Goal: Information Seeking & Learning: Learn about a topic

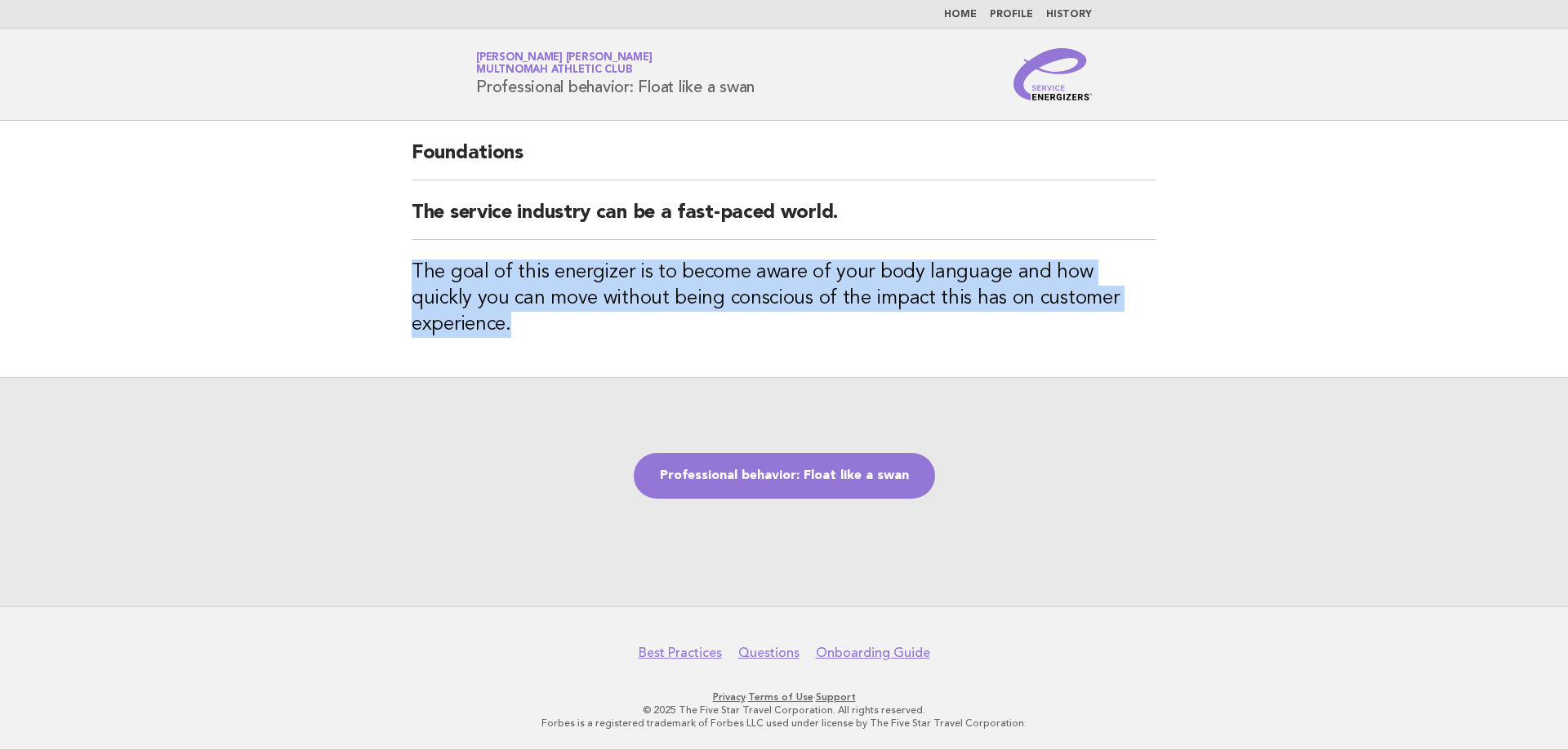
drag, startPoint x: 412, startPoint y: 271, endPoint x: 1157, endPoint y: 299, distance: 745.5
click at [1157, 299] on div "Foundations The service industry can be a fast-paced world. The goal of this en…" at bounding box center [784, 248] width 784 height 257
click at [727, 460] on link "Professional behavior: Float like a swan" at bounding box center [784, 475] width 302 height 46
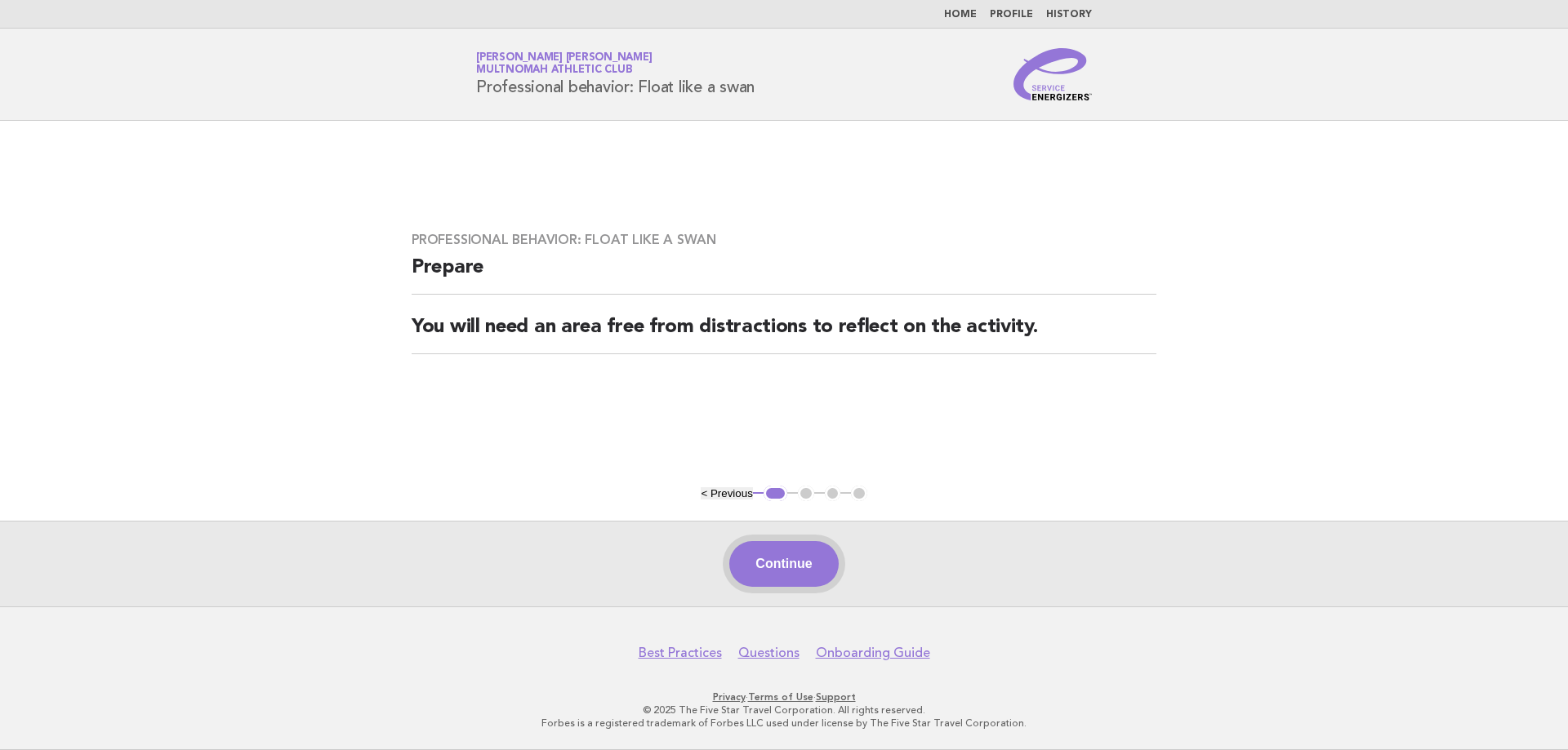
click at [826, 574] on button "Continue" at bounding box center [783, 563] width 109 height 46
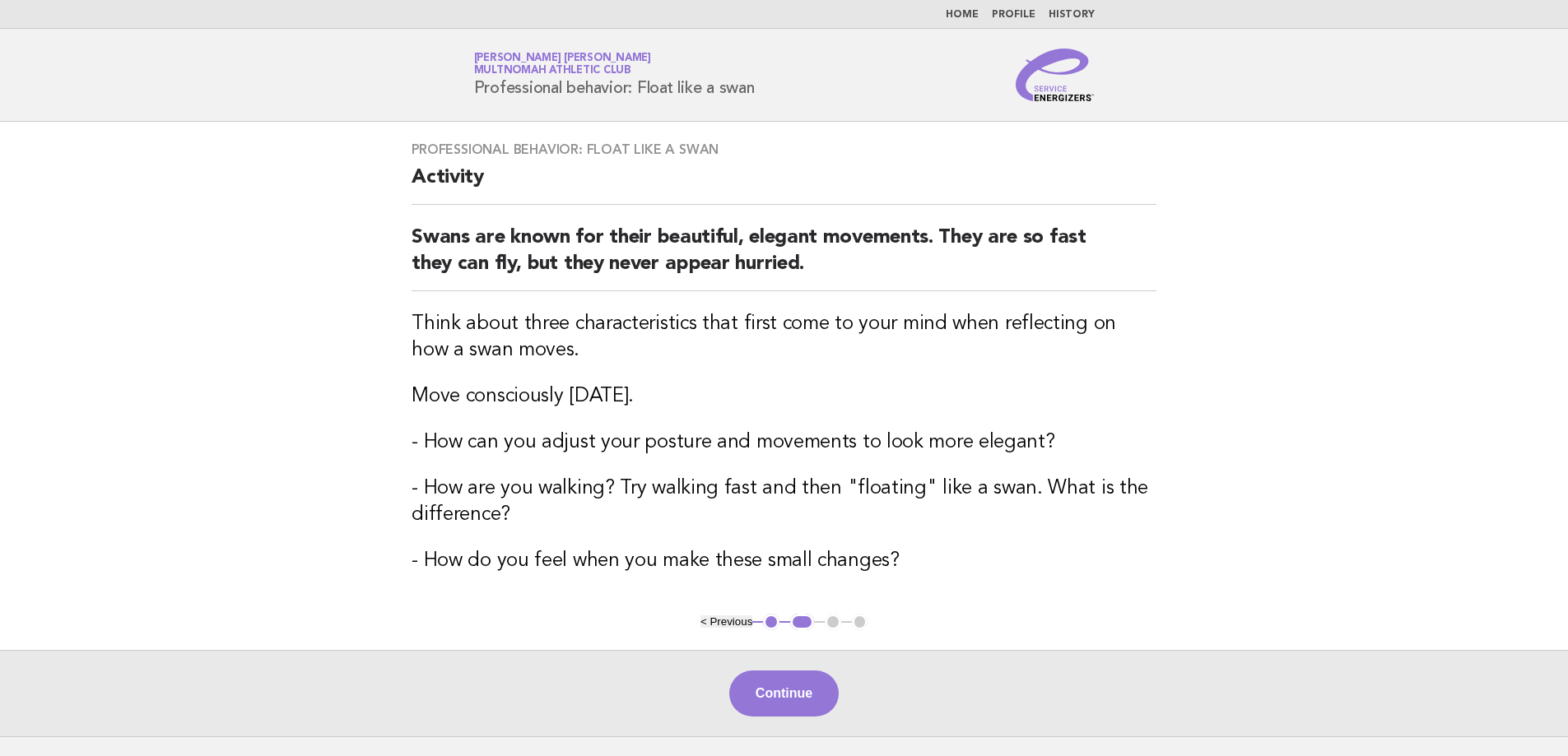
click at [1026, 18] on link "Profile" at bounding box center [1014, 15] width 44 height 10
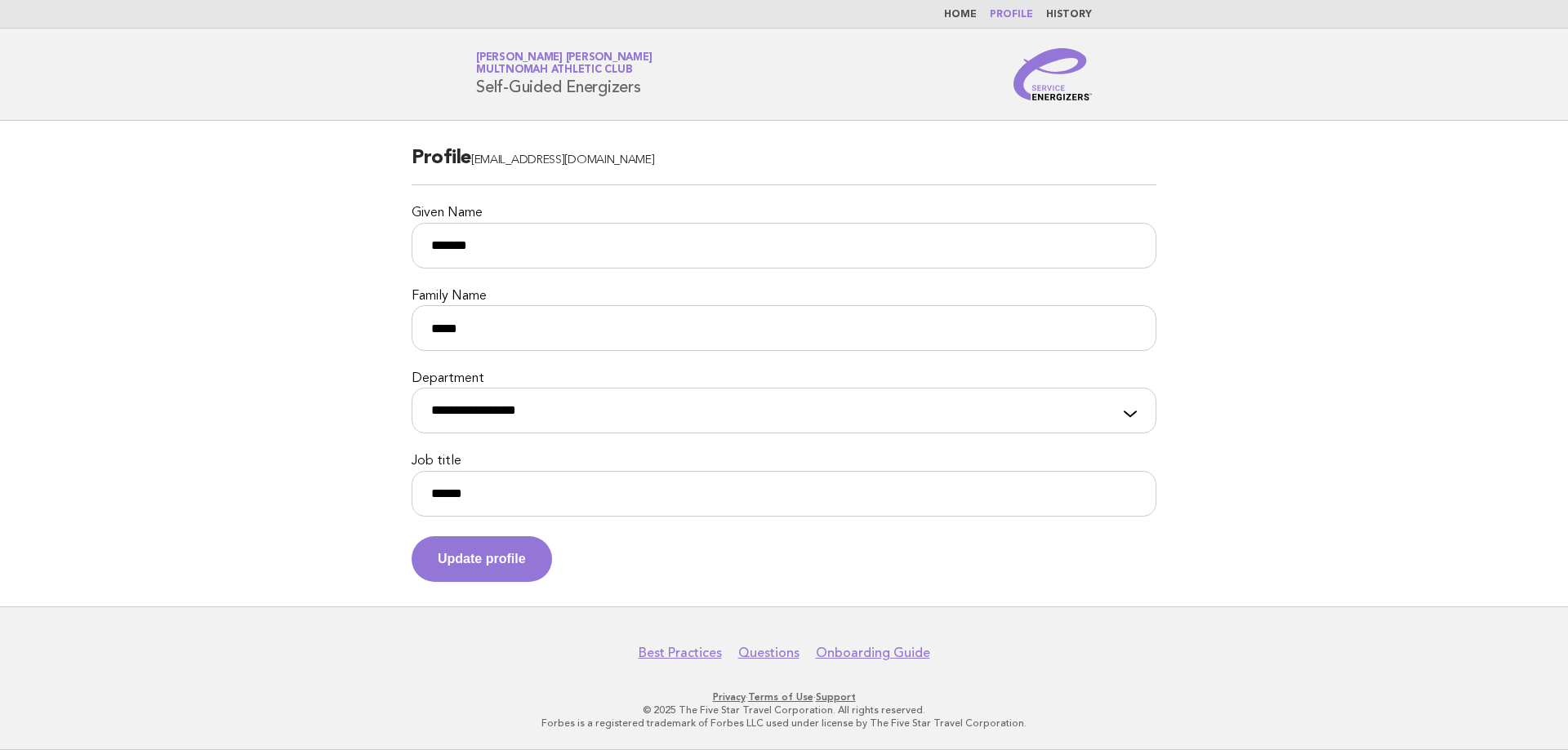
click at [976, 17] on link "Home" at bounding box center [960, 15] width 32 height 10
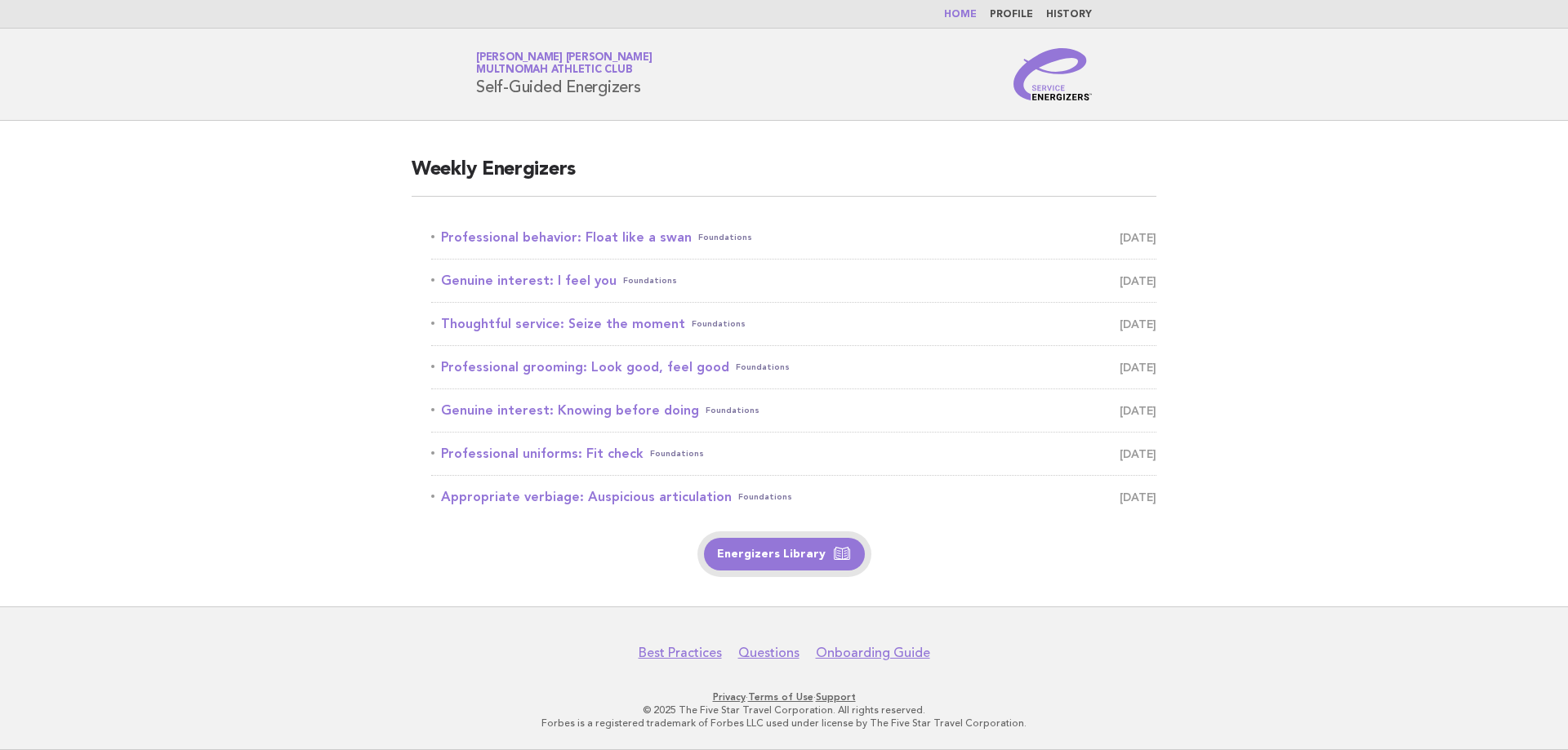
click at [773, 563] on link "Energizers Library" at bounding box center [784, 554] width 161 height 32
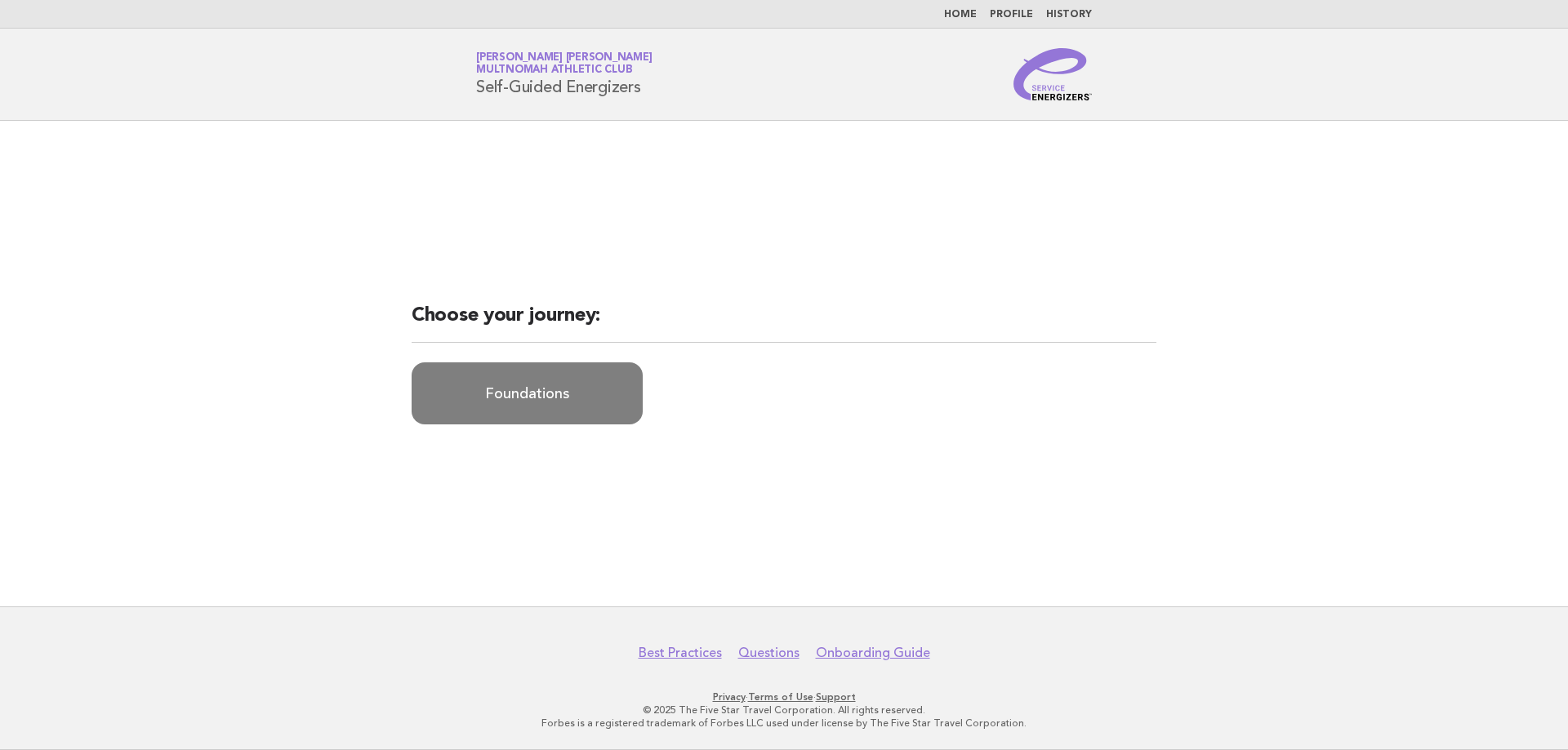
click at [477, 383] on link "Foundations" at bounding box center [527, 393] width 231 height 62
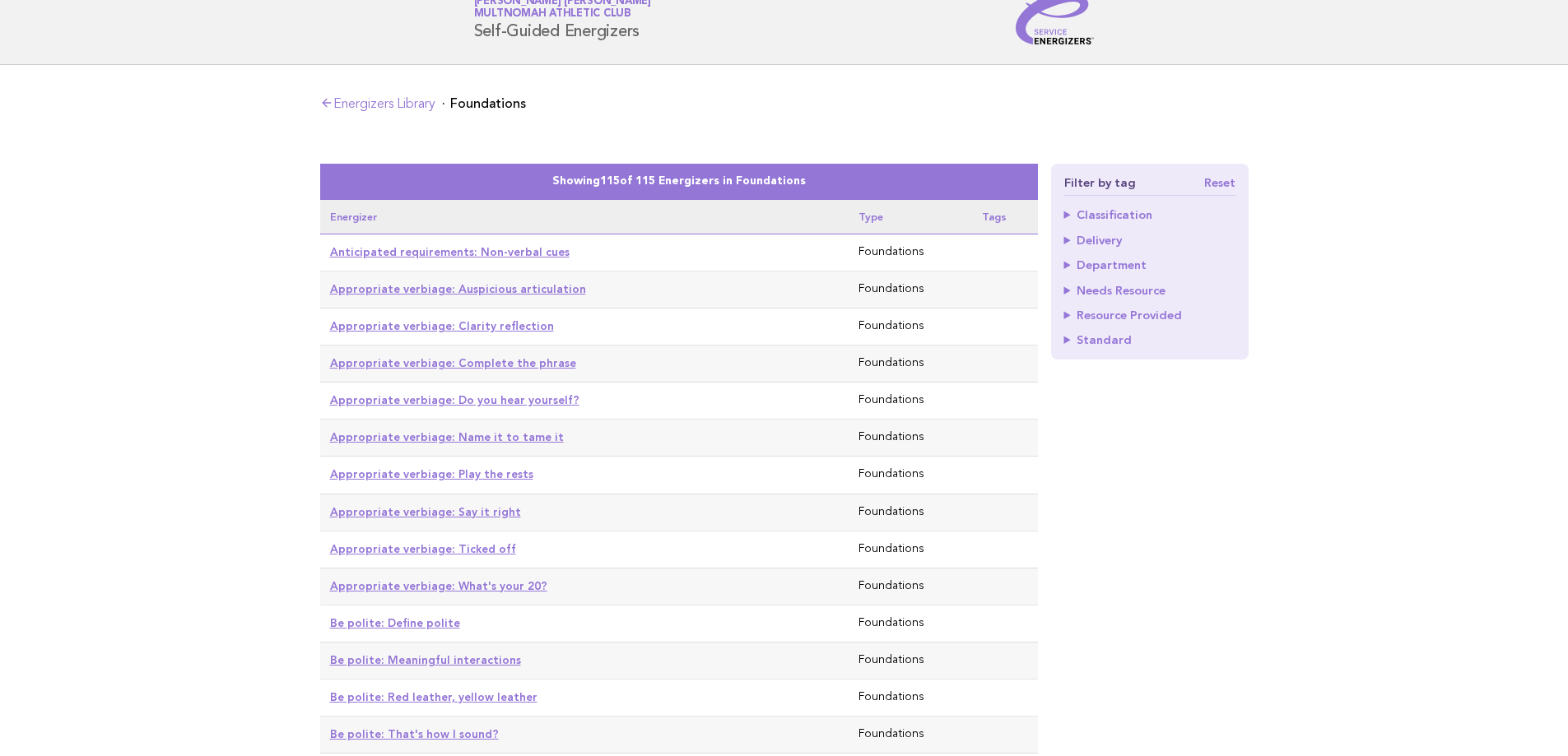
scroll to position [82, 0]
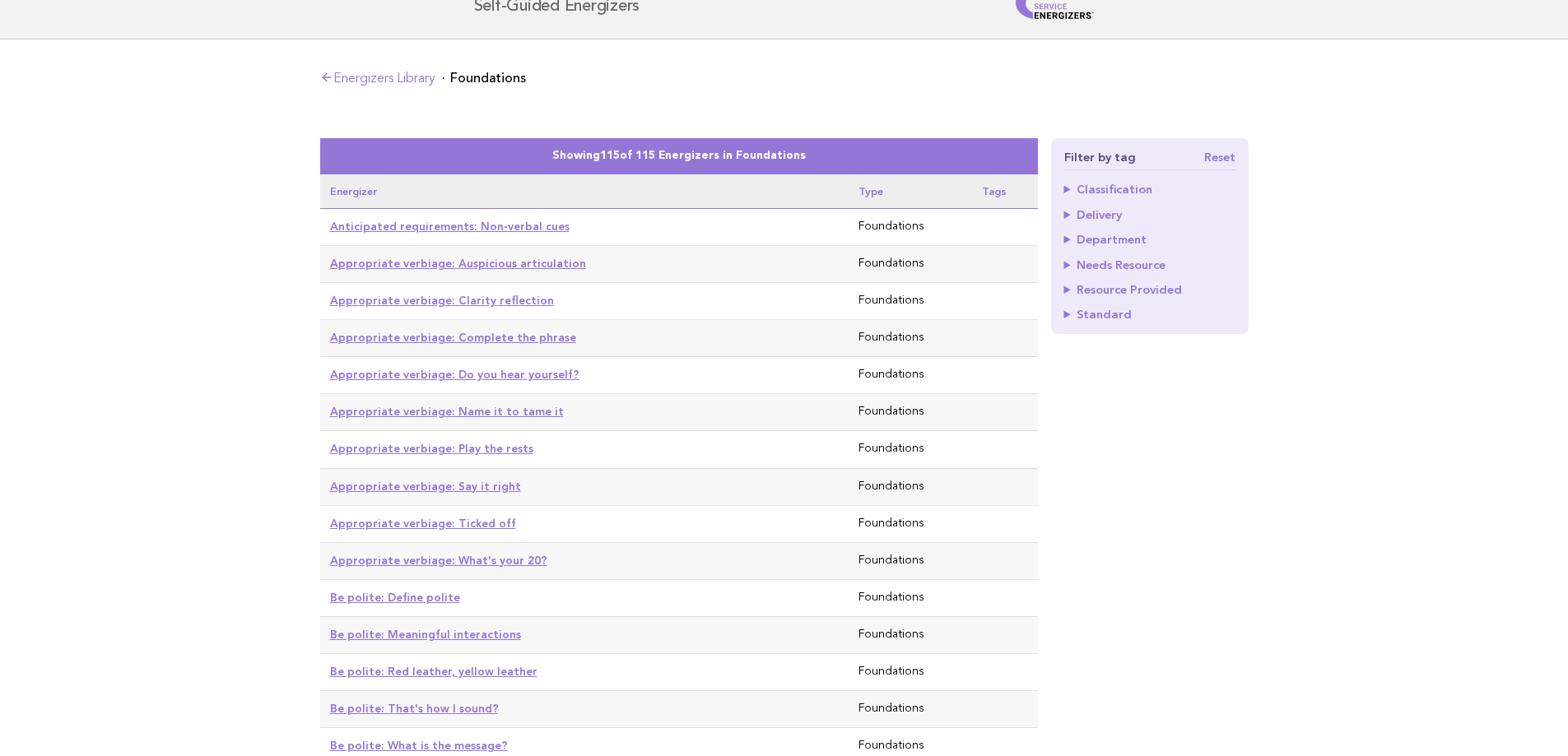
click at [408, 591] on link "Be polite: Define polite" at bounding box center [395, 598] width 130 height 13
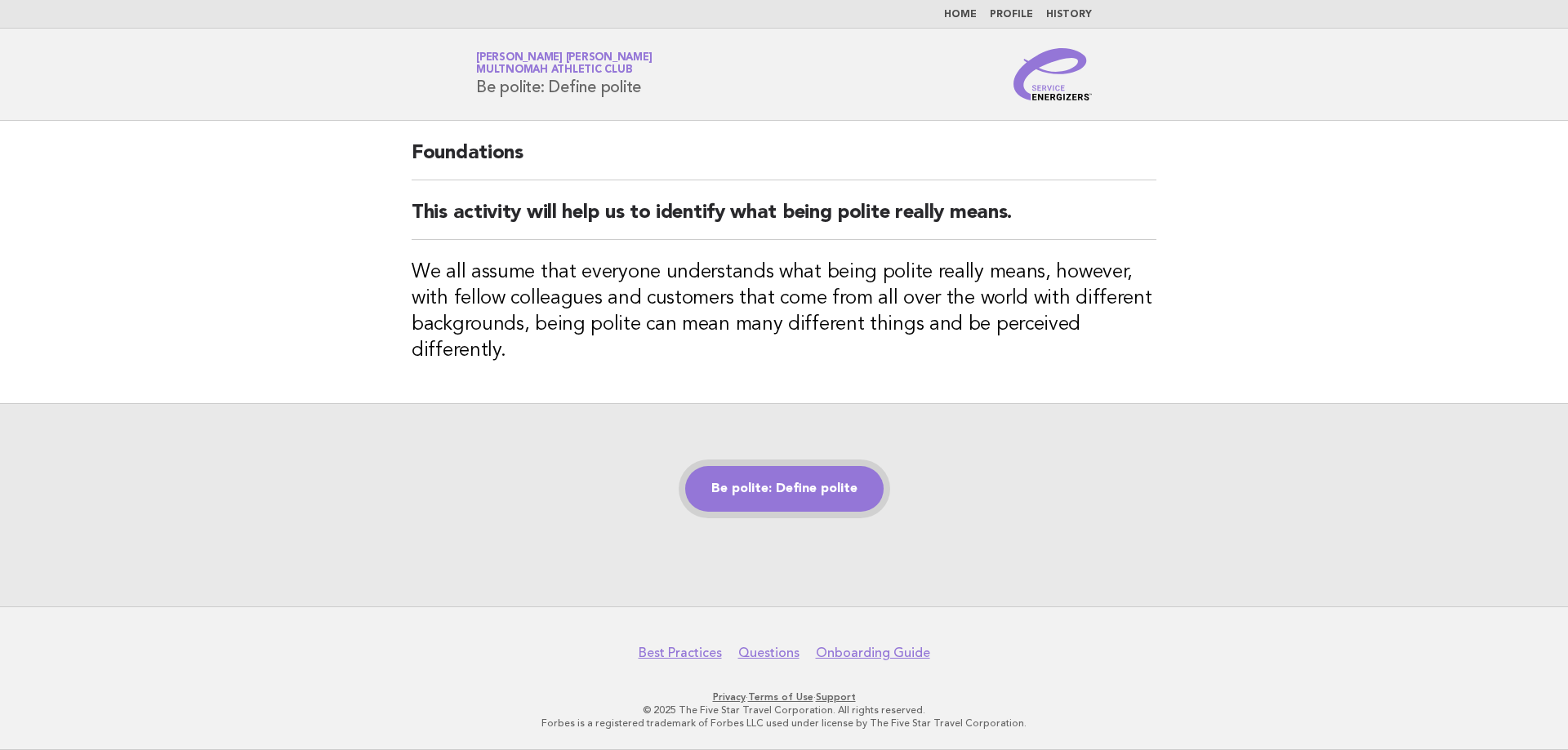
click at [775, 472] on link "Be polite: Define polite" at bounding box center [784, 488] width 199 height 46
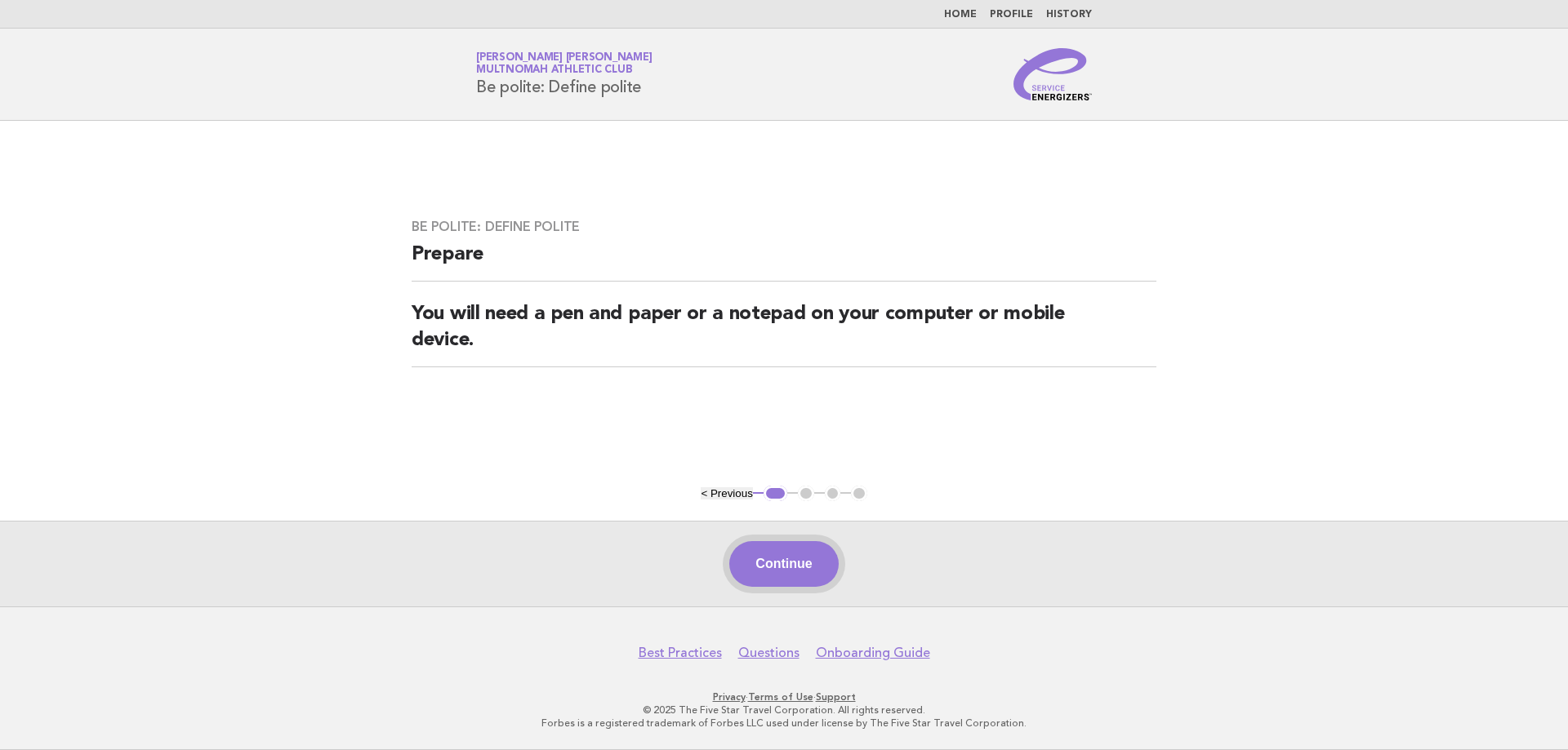
click at [798, 559] on button "Continue" at bounding box center [783, 563] width 109 height 46
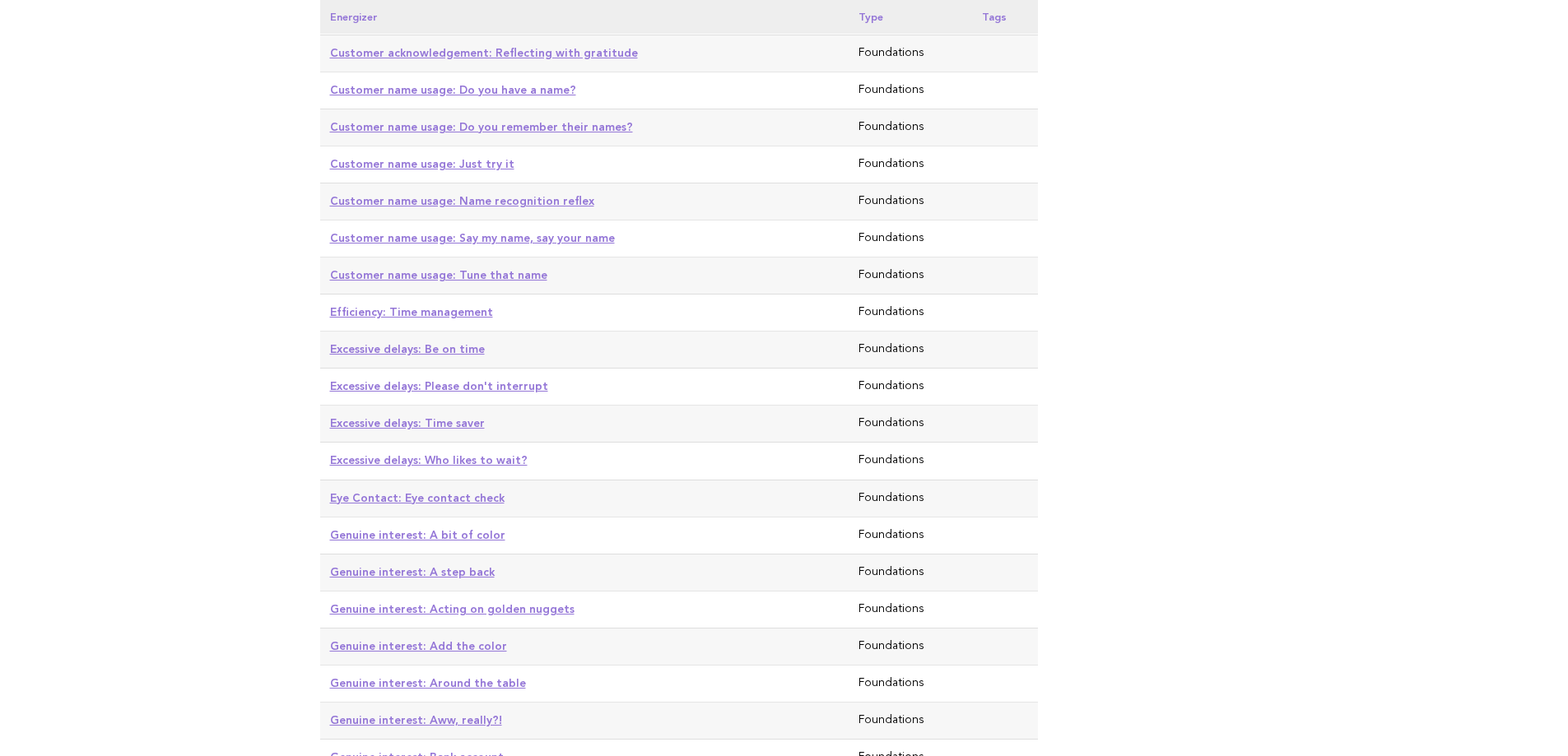
scroll to position [1481, 0]
click at [374, 639] on link "Genuine interest: Add the color" at bounding box center [418, 645] width 177 height 13
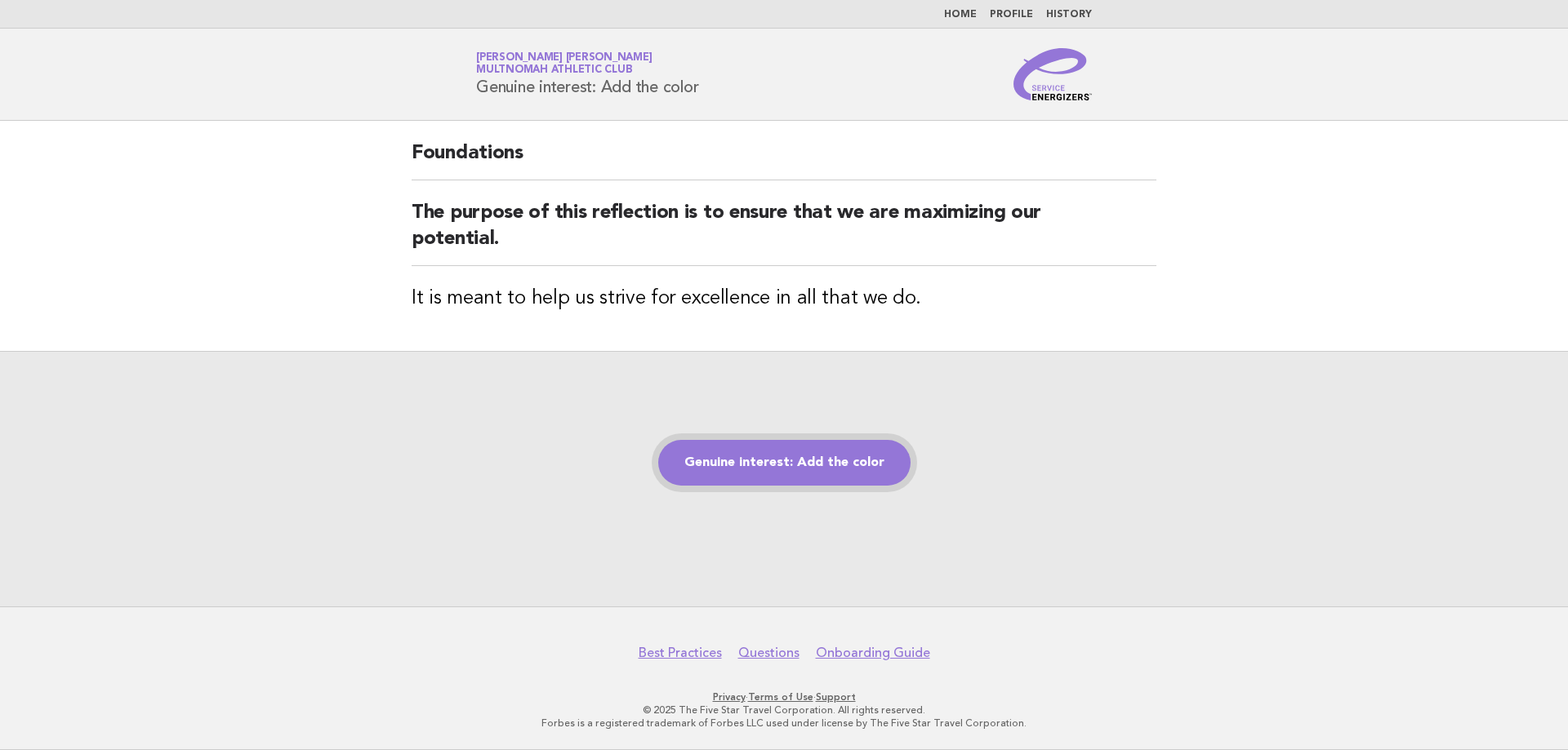
click at [724, 469] on link "Genuine interest: Add the color" at bounding box center [784, 463] width 253 height 46
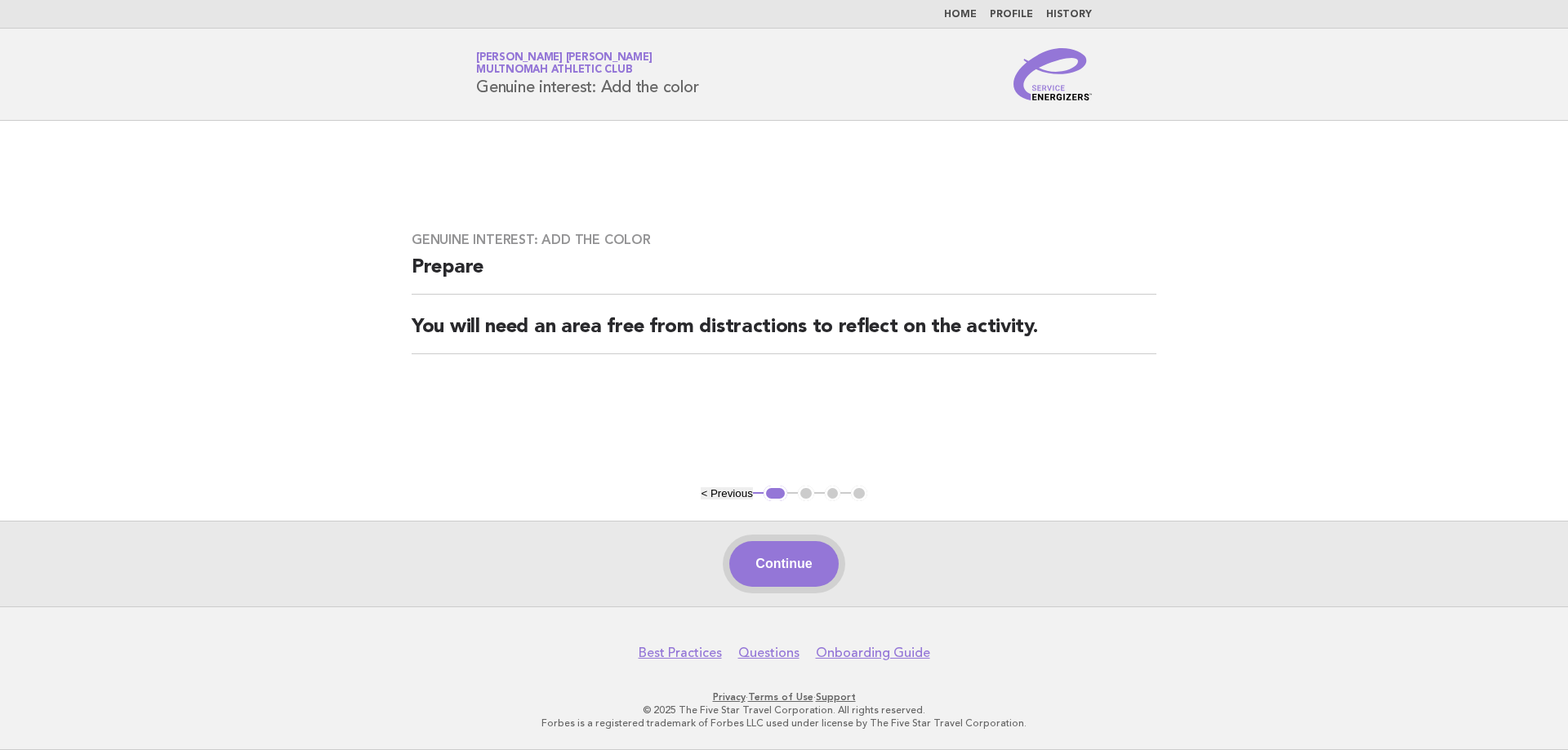
click at [786, 569] on button "Continue" at bounding box center [783, 563] width 109 height 46
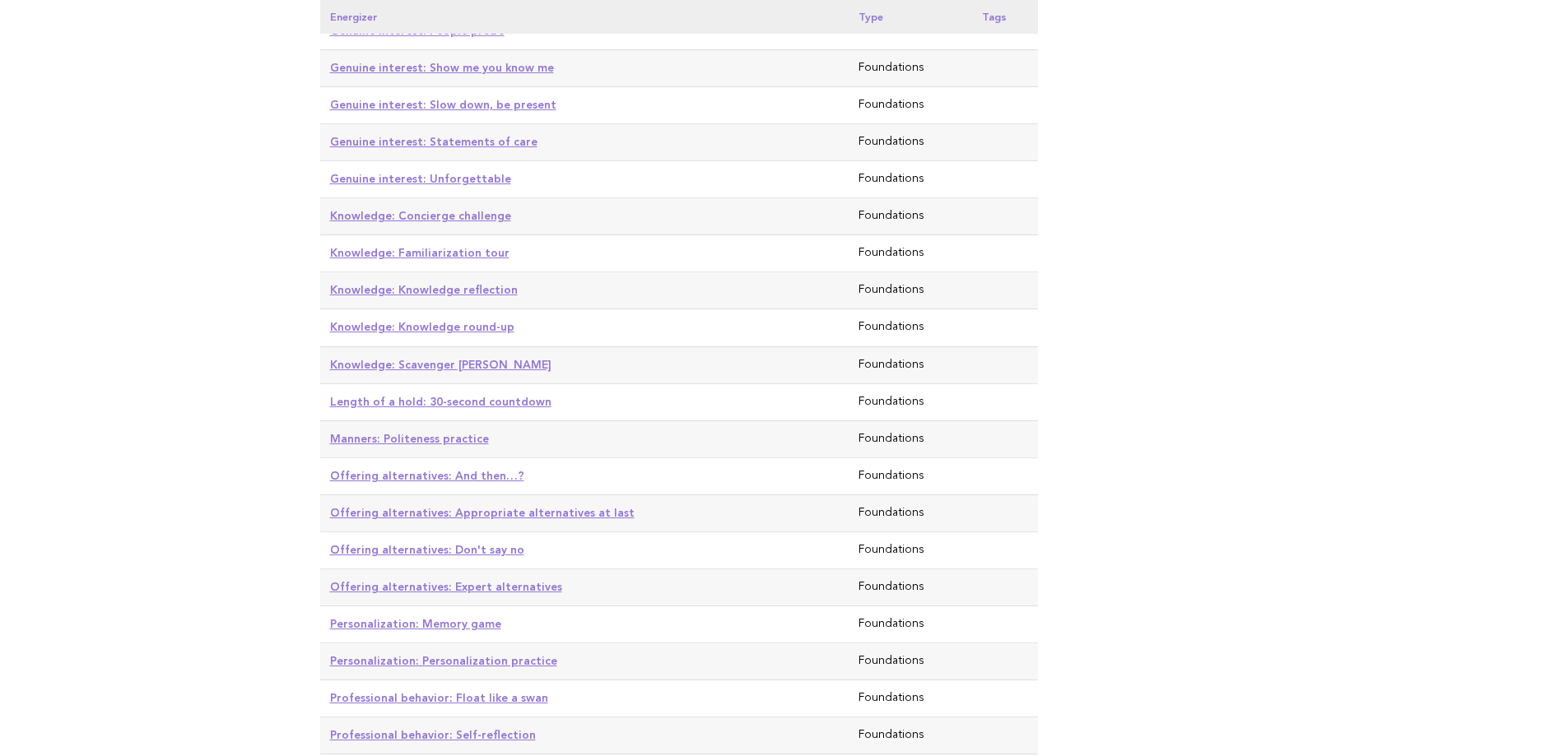
scroll to position [2632, 0]
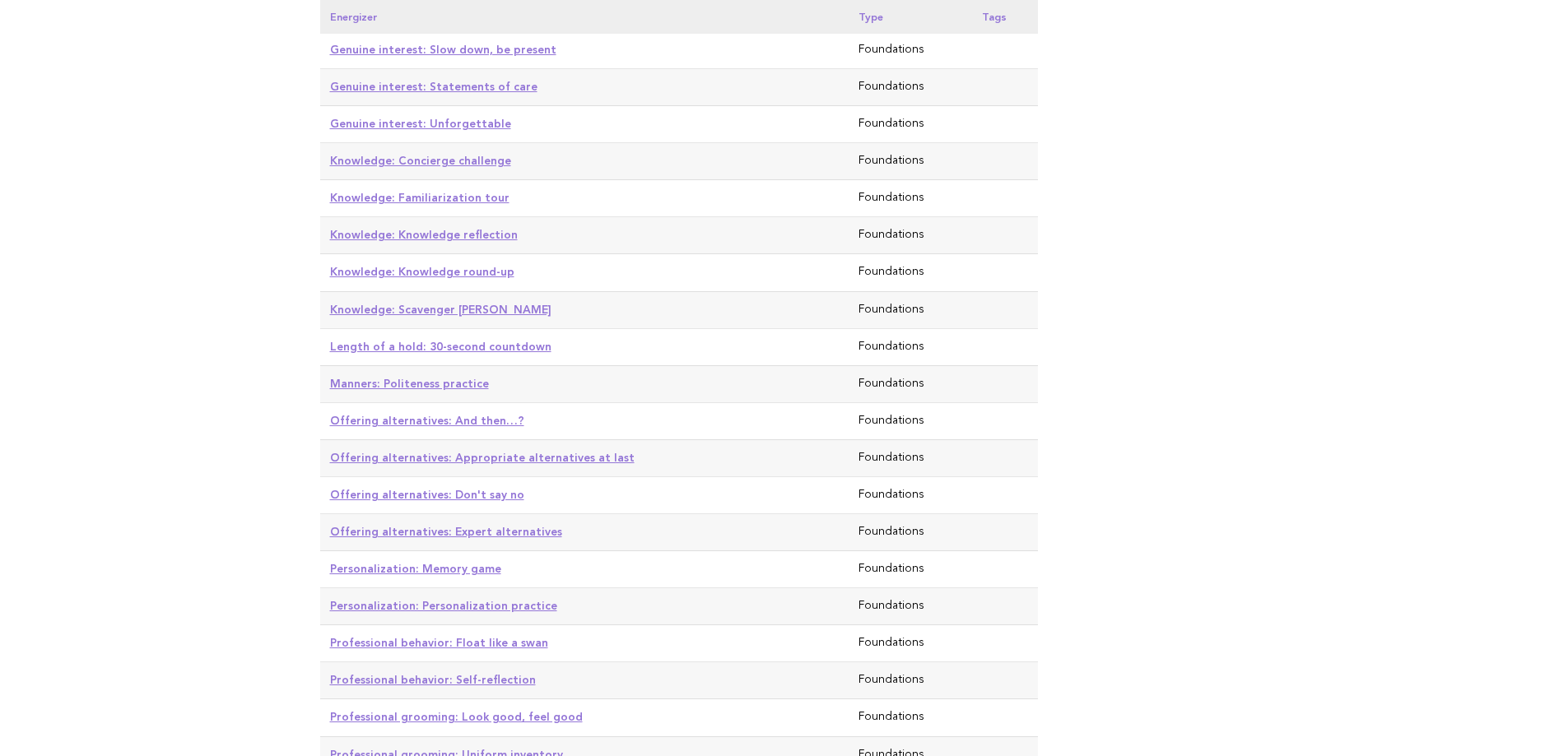
click at [436, 303] on link "Knowledge: Scavenger hunt" at bounding box center [441, 310] width 221 height 13
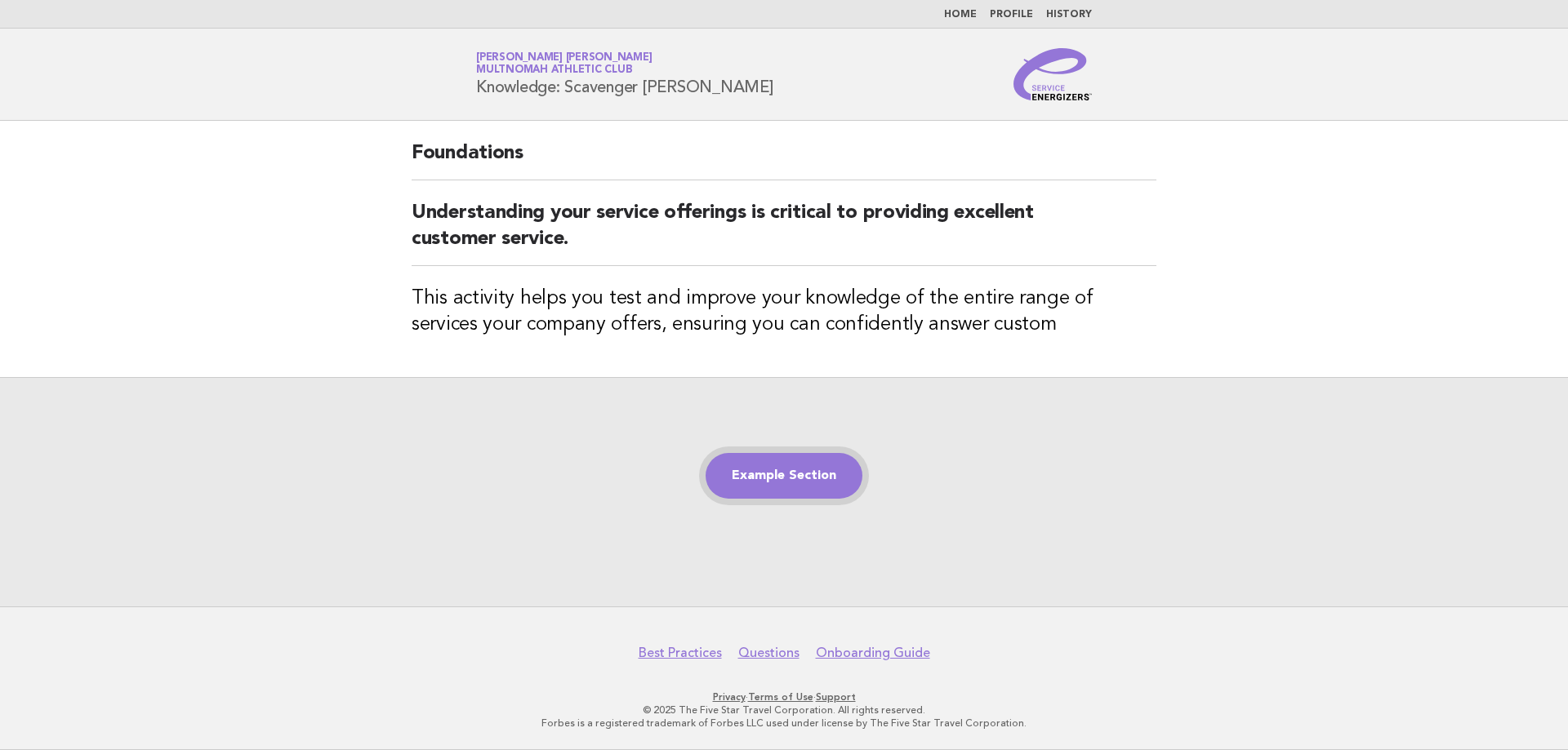
click at [770, 469] on link "Example Section" at bounding box center [784, 475] width 157 height 46
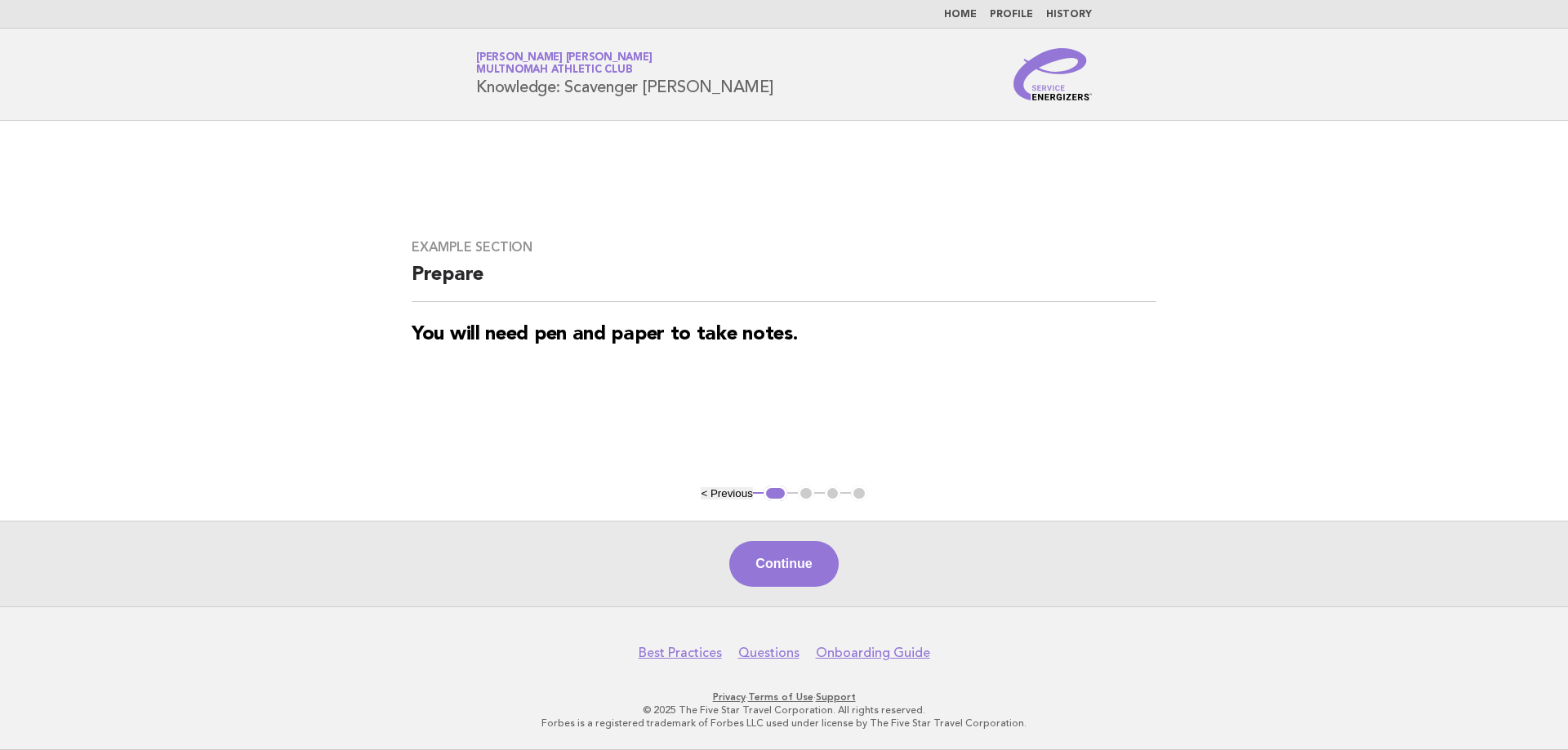
click at [784, 576] on button "Continue" at bounding box center [783, 563] width 109 height 46
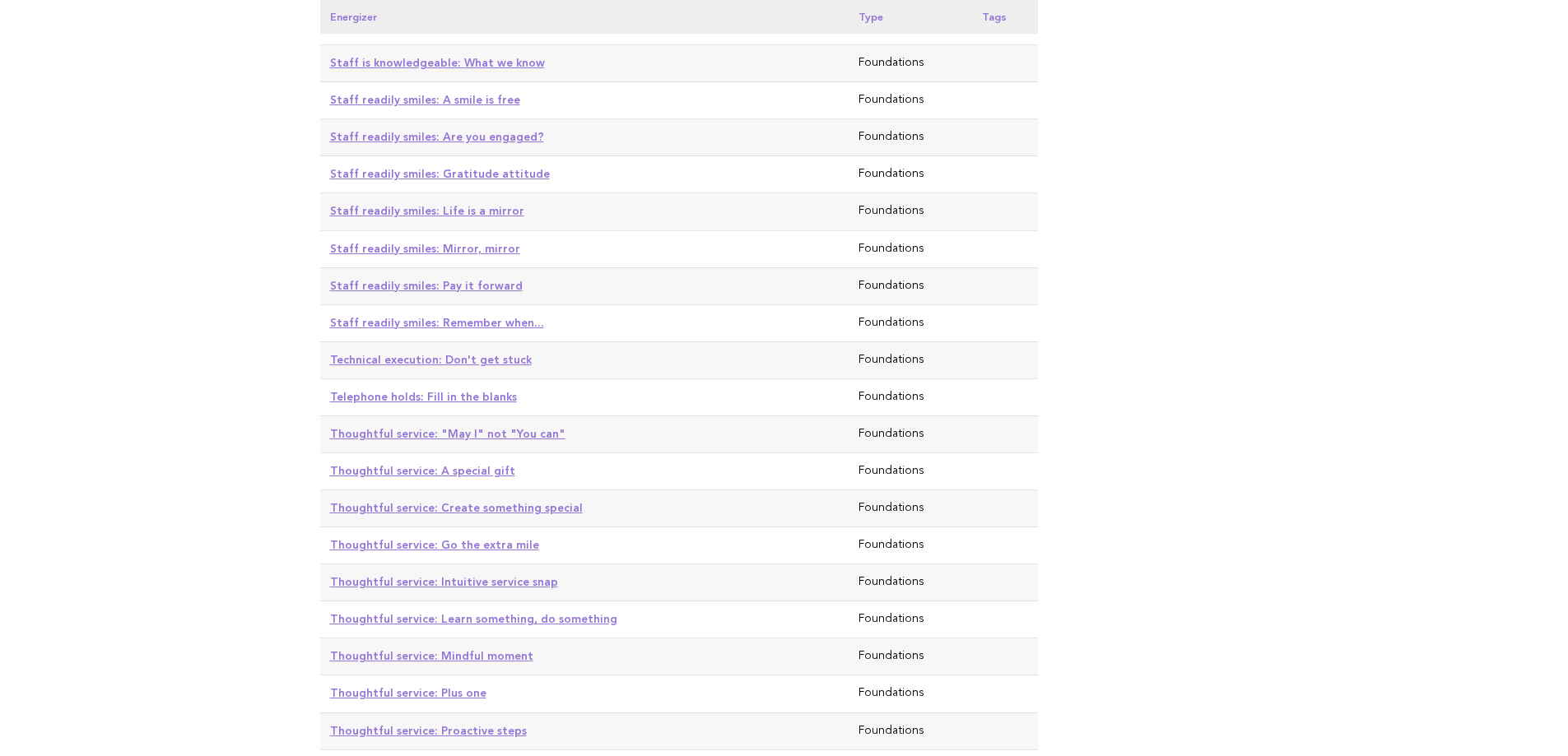
scroll to position [3620, 0]
click at [417, 354] on link "Technical execution: Don't get stuck" at bounding box center [431, 361] width 202 height 13
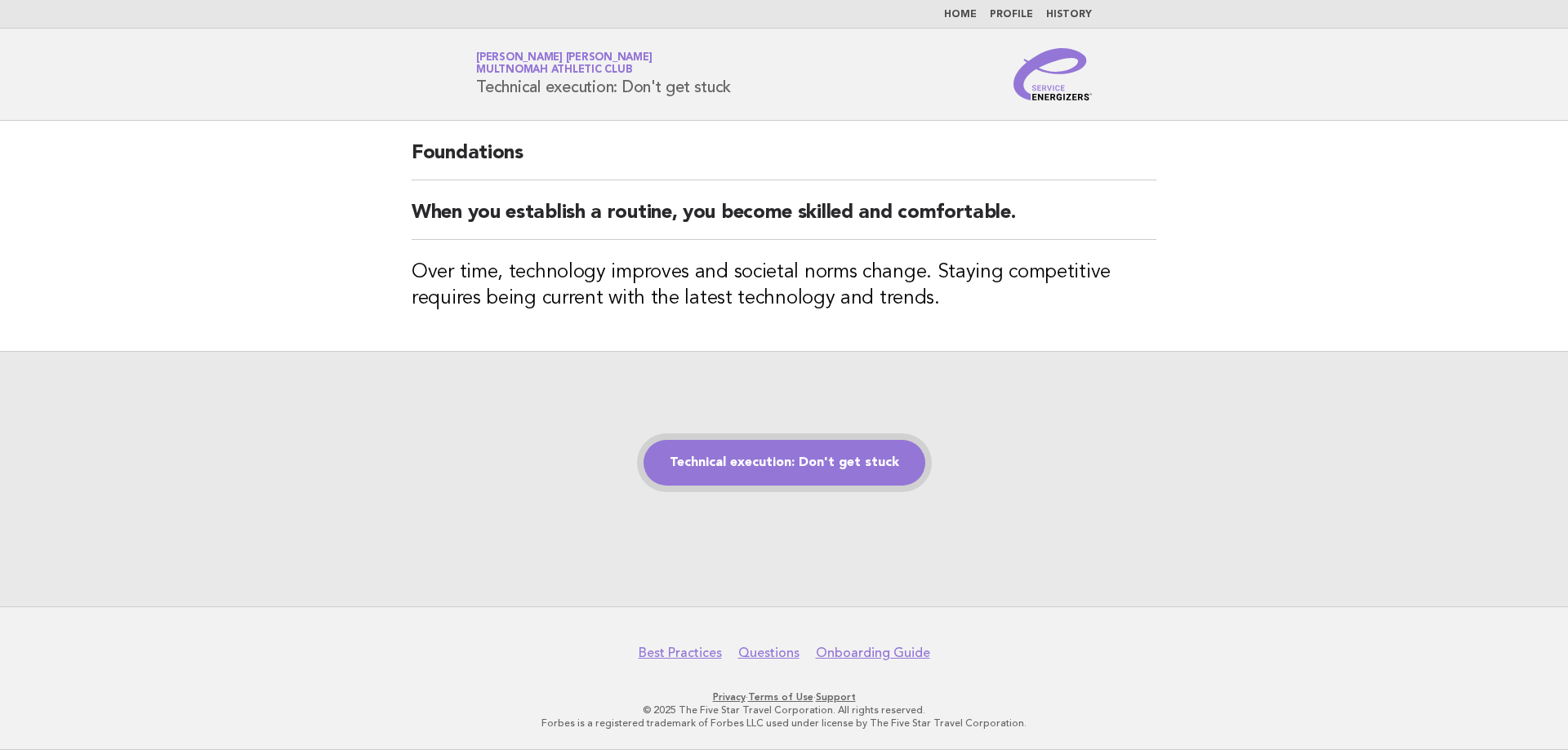
click at [789, 454] on link "Technical execution: Don't get stuck" at bounding box center [784, 463] width 282 height 46
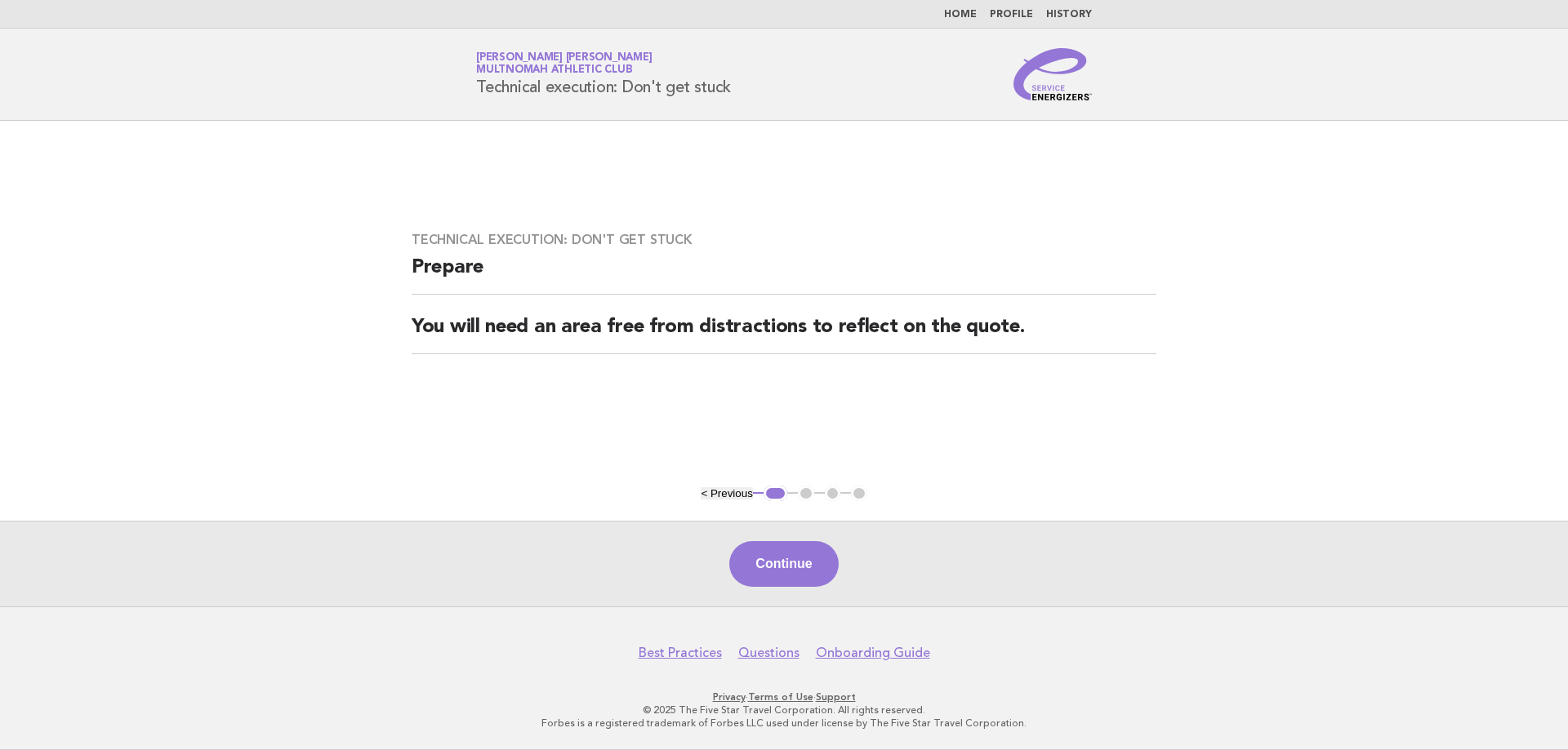
click at [796, 544] on button "Continue" at bounding box center [783, 563] width 109 height 46
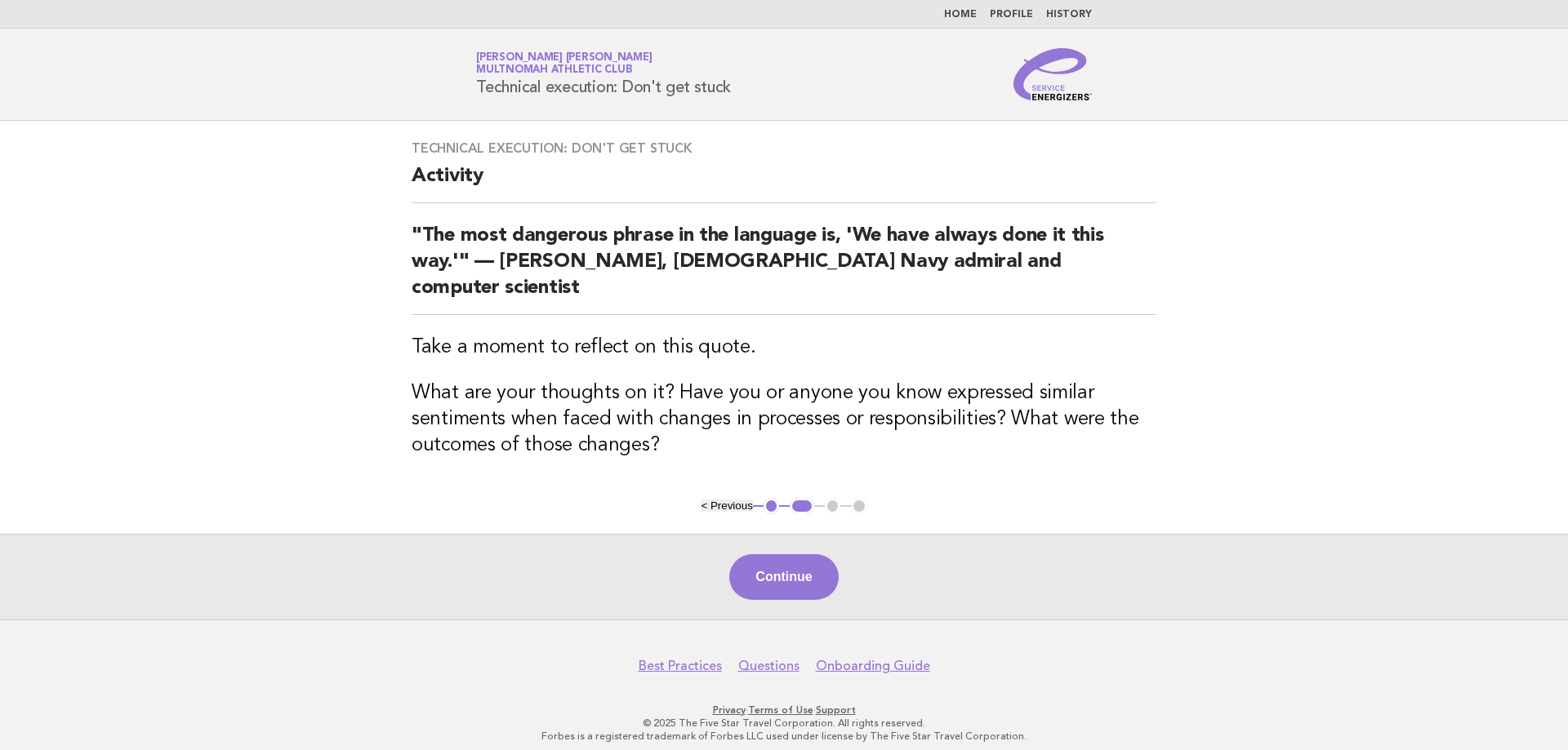
click at [805, 557] on button "Continue" at bounding box center [783, 576] width 109 height 46
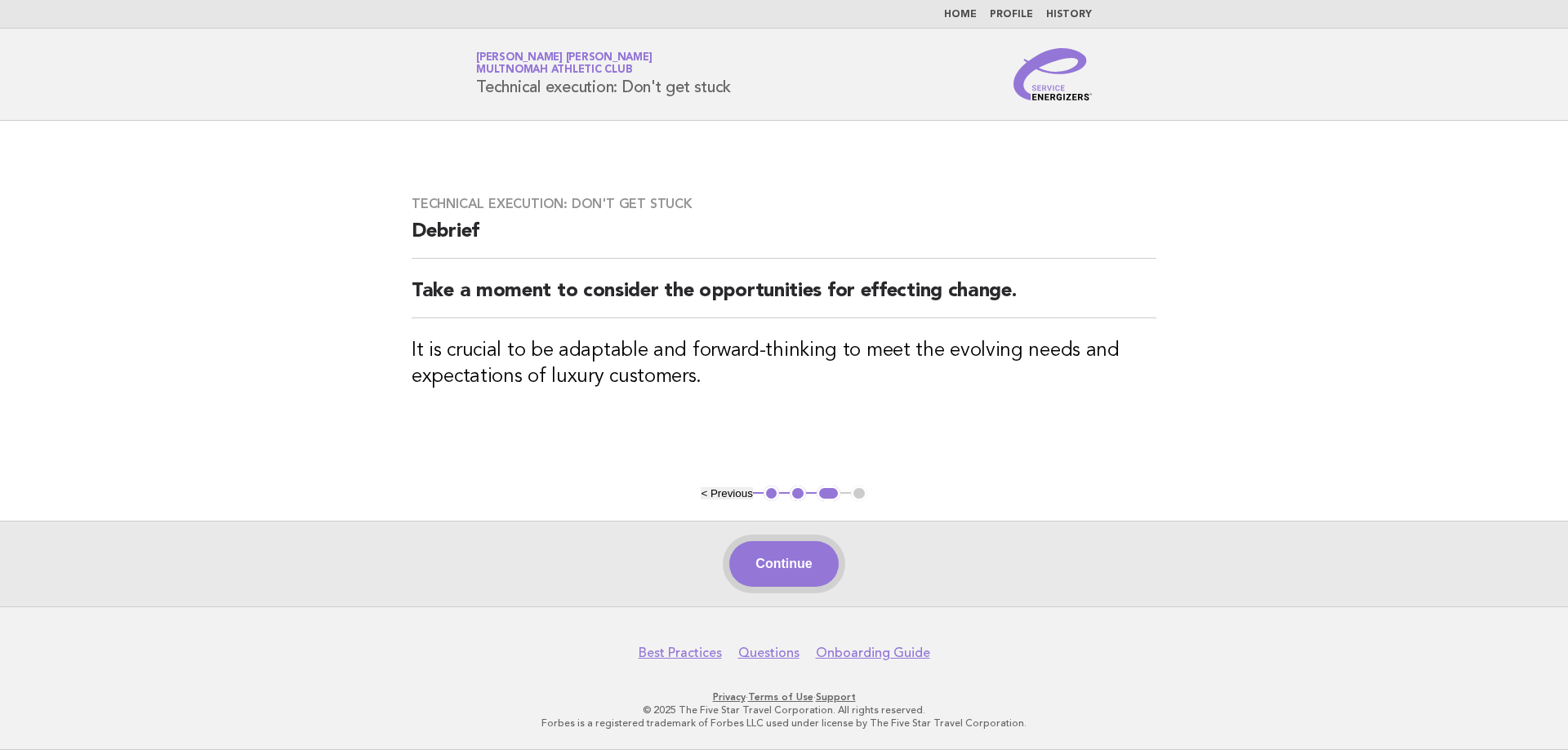
click at [801, 566] on button "Continue" at bounding box center [783, 563] width 109 height 46
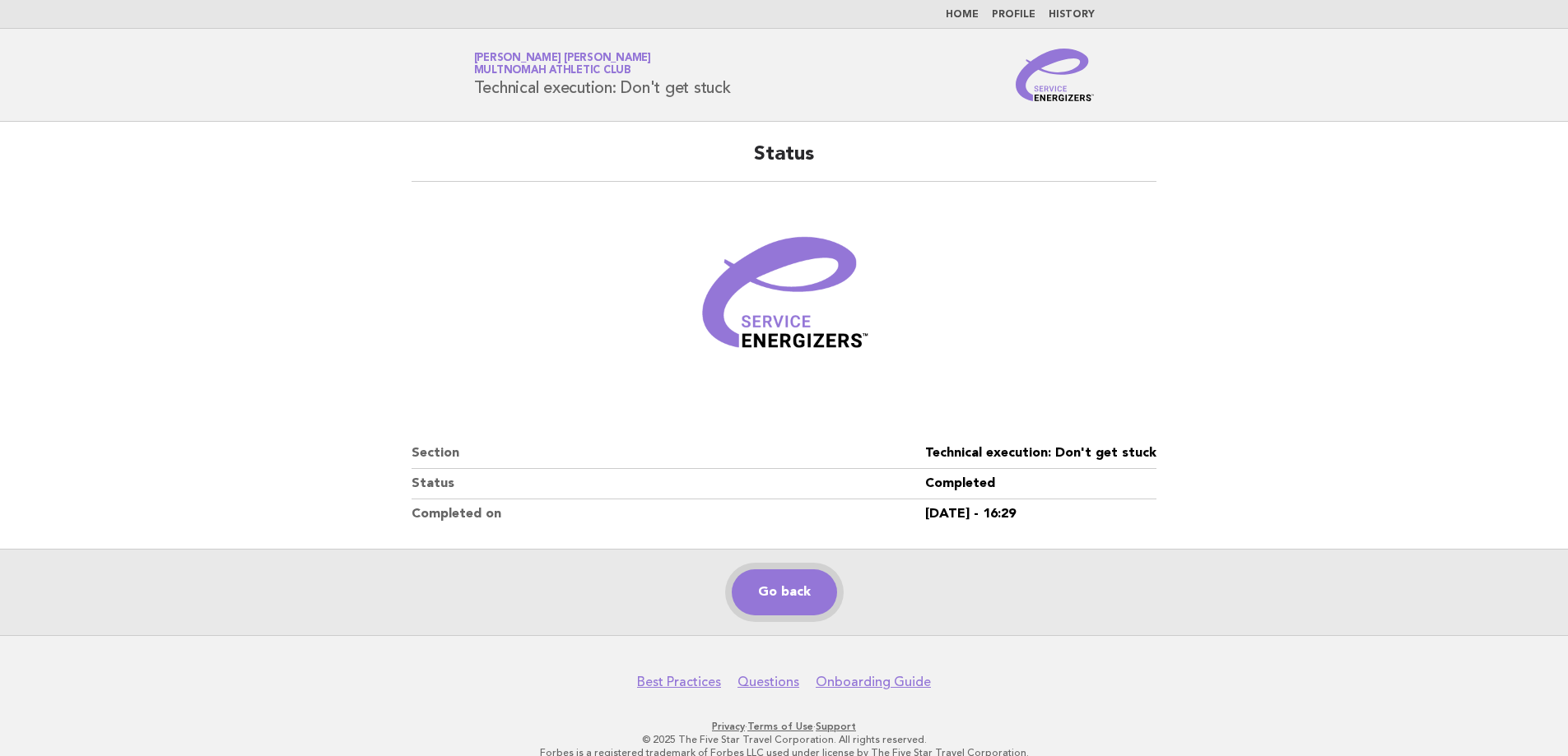
click at [782, 603] on link "Go back" at bounding box center [785, 592] width 106 height 46
